Goal: Task Accomplishment & Management: Manage account settings

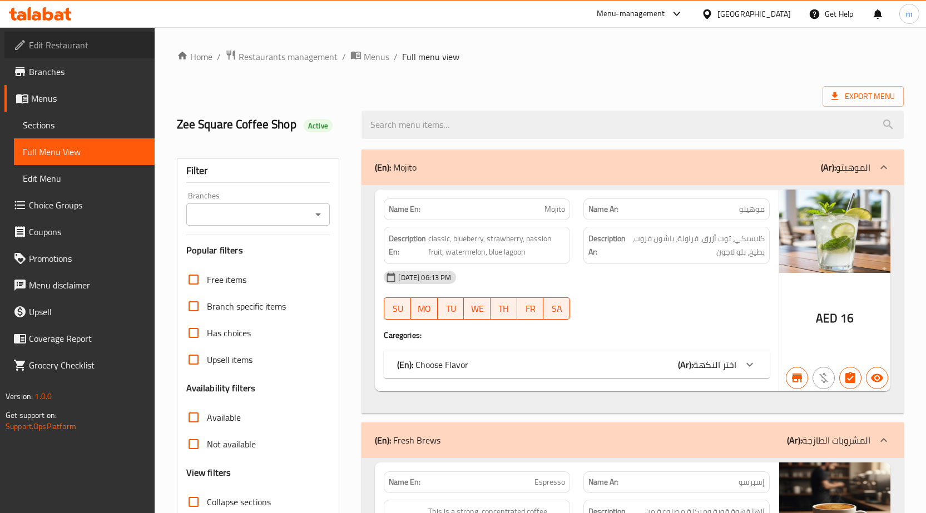
click at [113, 52] on link "Edit Restaurant" at bounding box center [79, 45] width 150 height 27
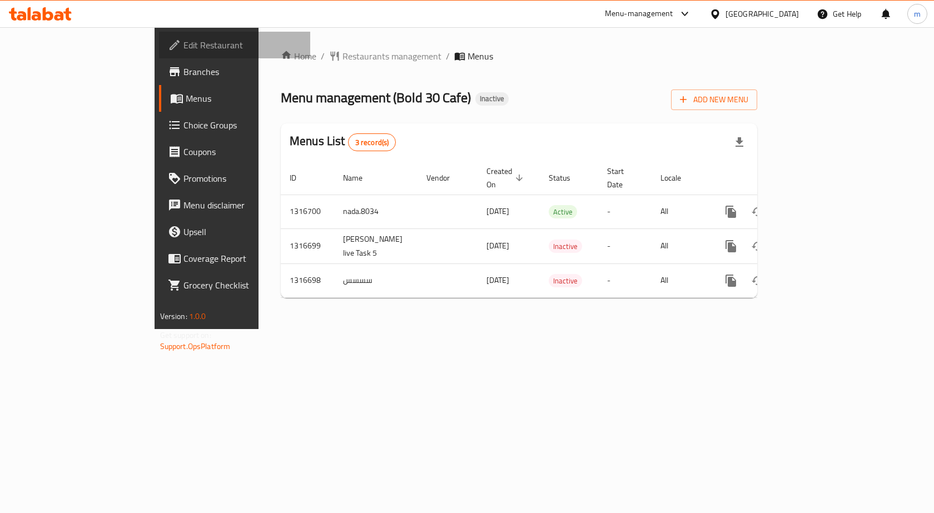
click at [184, 41] on span "Edit Restaurant" at bounding box center [243, 44] width 118 height 13
